Goal: Find contact information: Find contact information

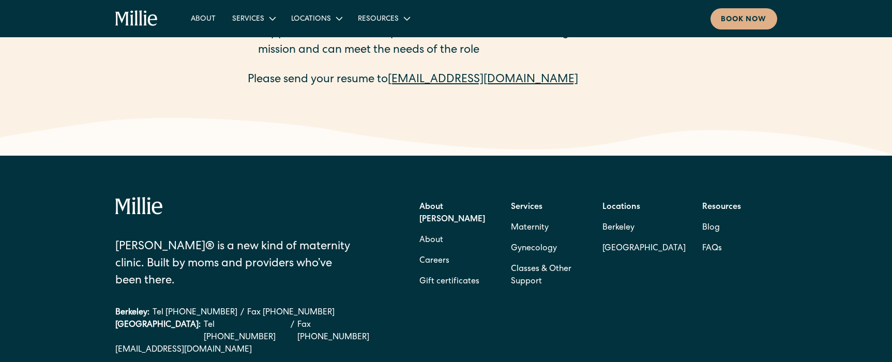
scroll to position [1720, 0]
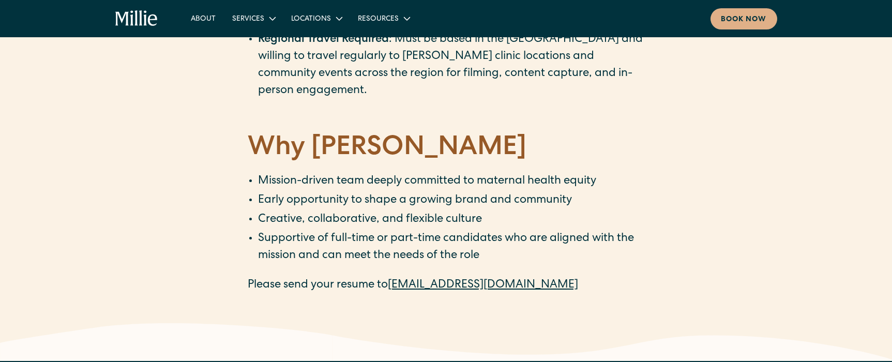
scroll to position [1515, 0]
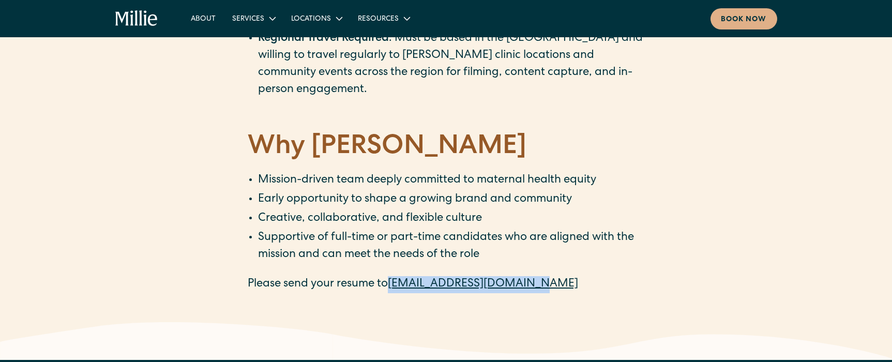
drag, startPoint x: 525, startPoint y: 237, endPoint x: 393, endPoint y: 240, distance: 131.9
click at [393, 276] on p "Please send your resume to [EMAIL_ADDRESS][DOMAIN_NAME]" at bounding box center [446, 284] width 397 height 17
copy link "[EMAIL_ADDRESS][DOMAIN_NAME]"
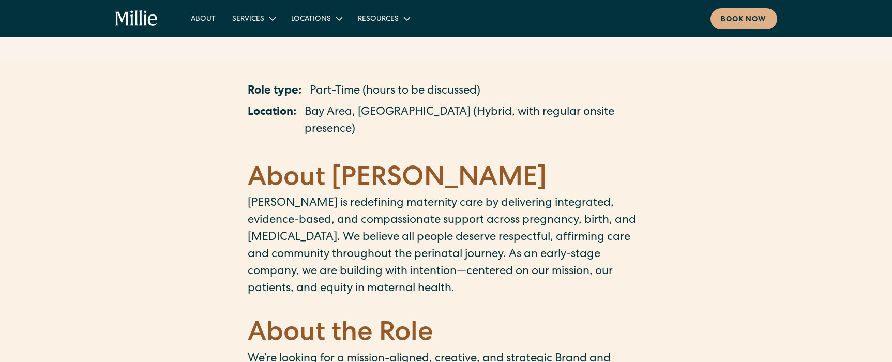
scroll to position [0, 0]
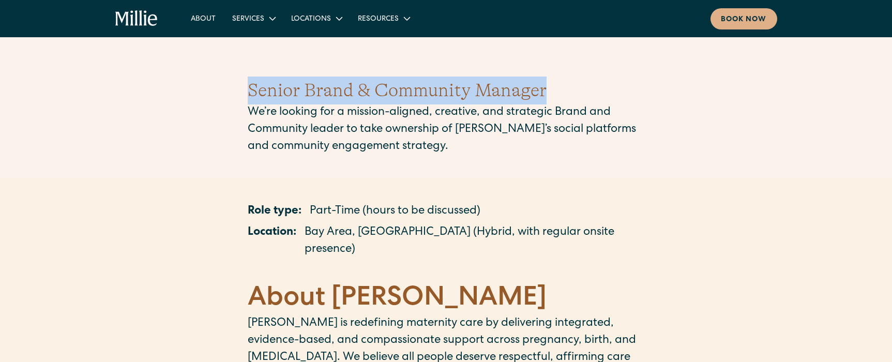
drag, startPoint x: 550, startPoint y: 98, endPoint x: 228, endPoint y: 97, distance: 322.6
click at [228, 97] on div "Senior Brand & Community Manager We’re looking for a mission-aligned, creative,…" at bounding box center [446, 116] width 892 height 129
copy h1 "Senior Brand & Community Manager"
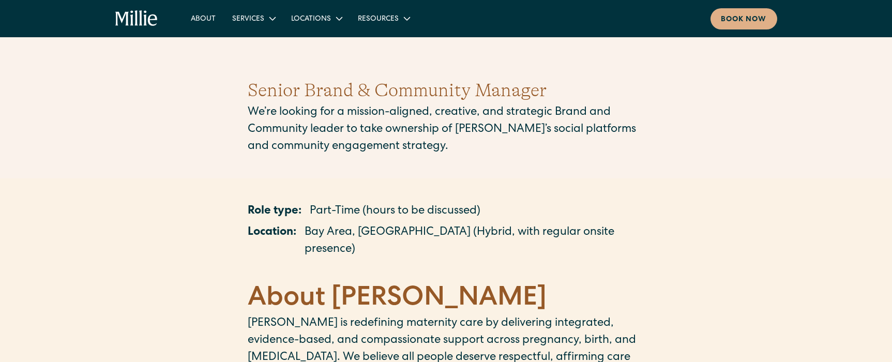
click at [303, 208] on div "Role type: Part-Time (hours to be discussed)" at bounding box center [446, 211] width 397 height 17
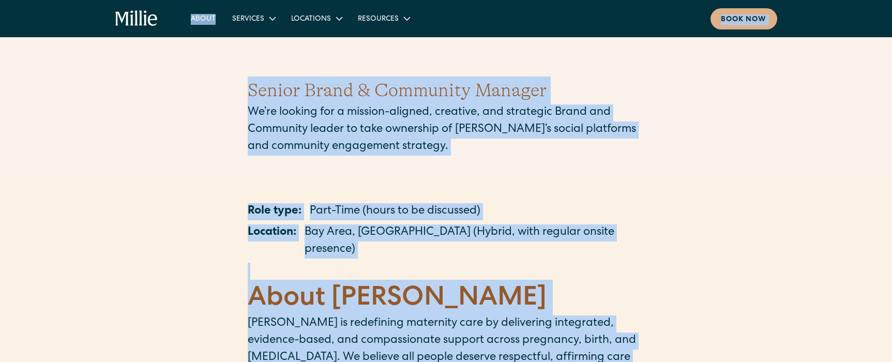
copy body "Lorem Ipsumdol Sitametco Adipiscing Elitsed & Doeiu Tempori Utlaboree Dolorema …"
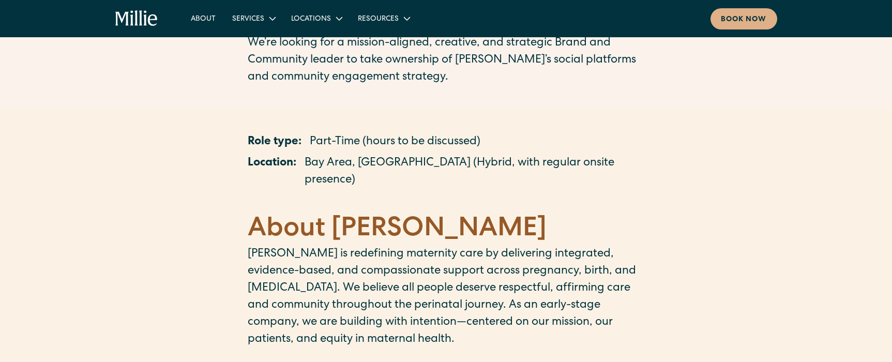
scroll to position [71, 0]
